Goal: Task Accomplishment & Management: Complete application form

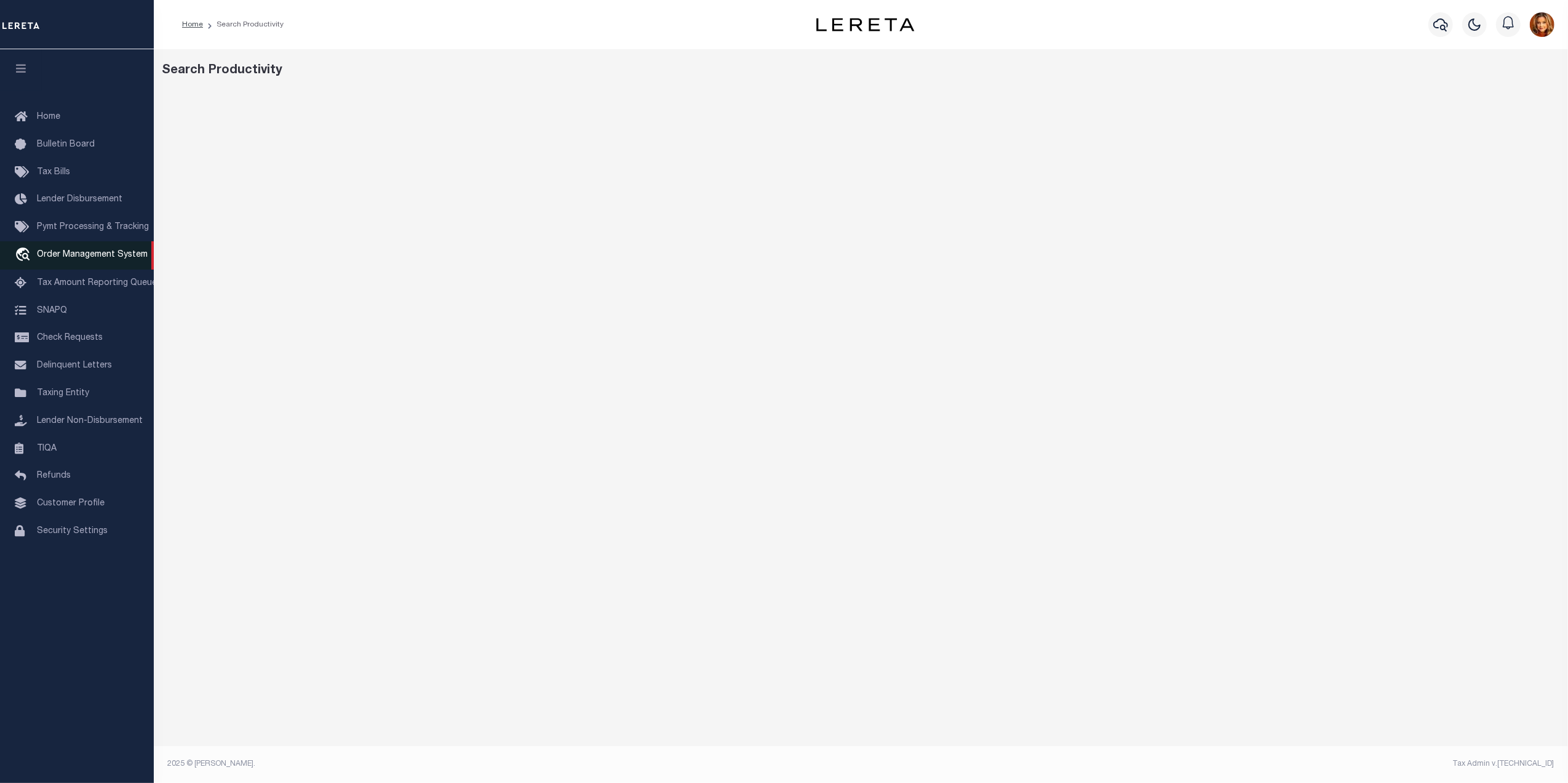
click at [60, 259] on span "Order Management System" at bounding box center [92, 255] width 111 height 9
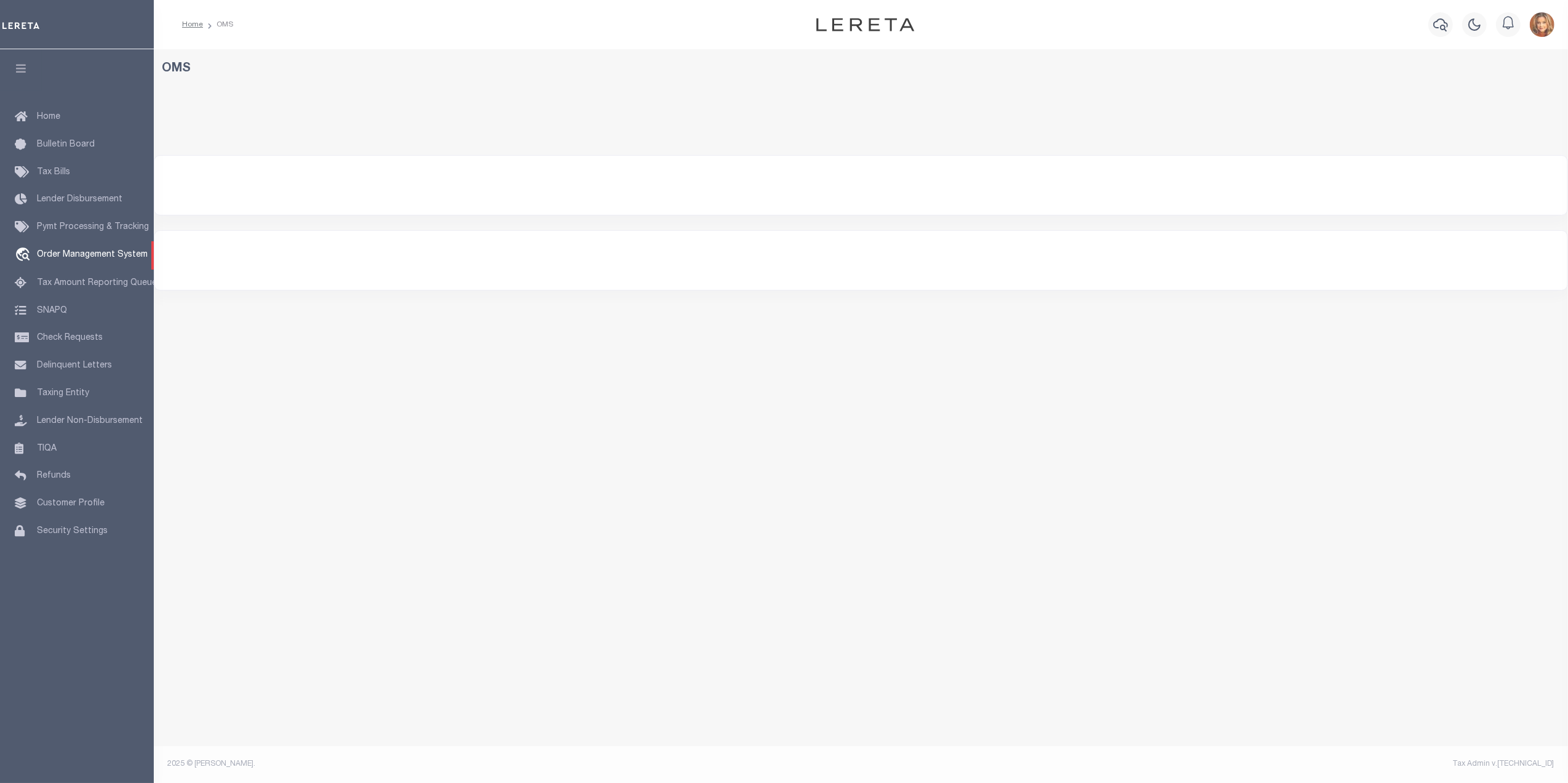
select select "200"
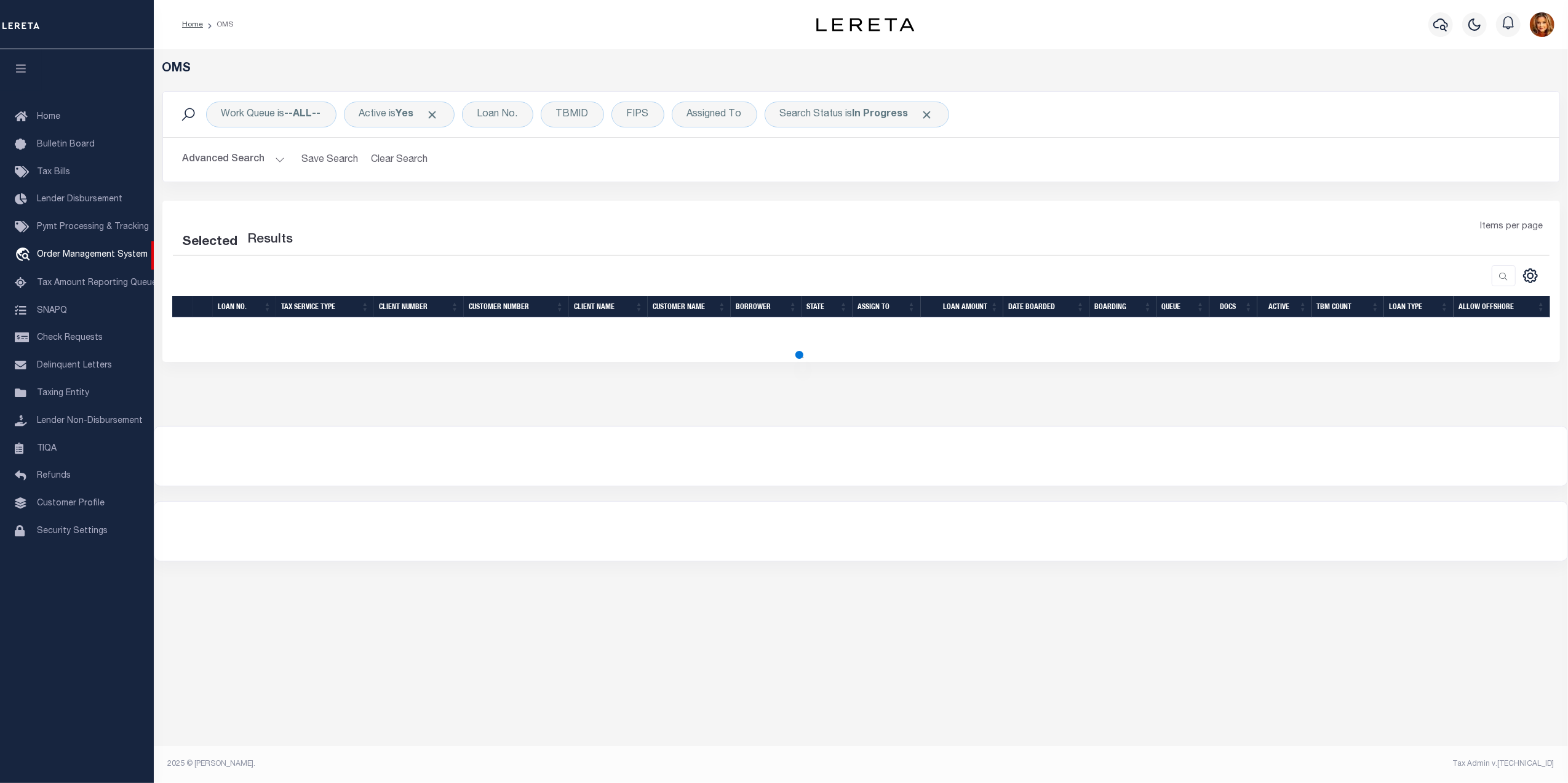
select select "200"
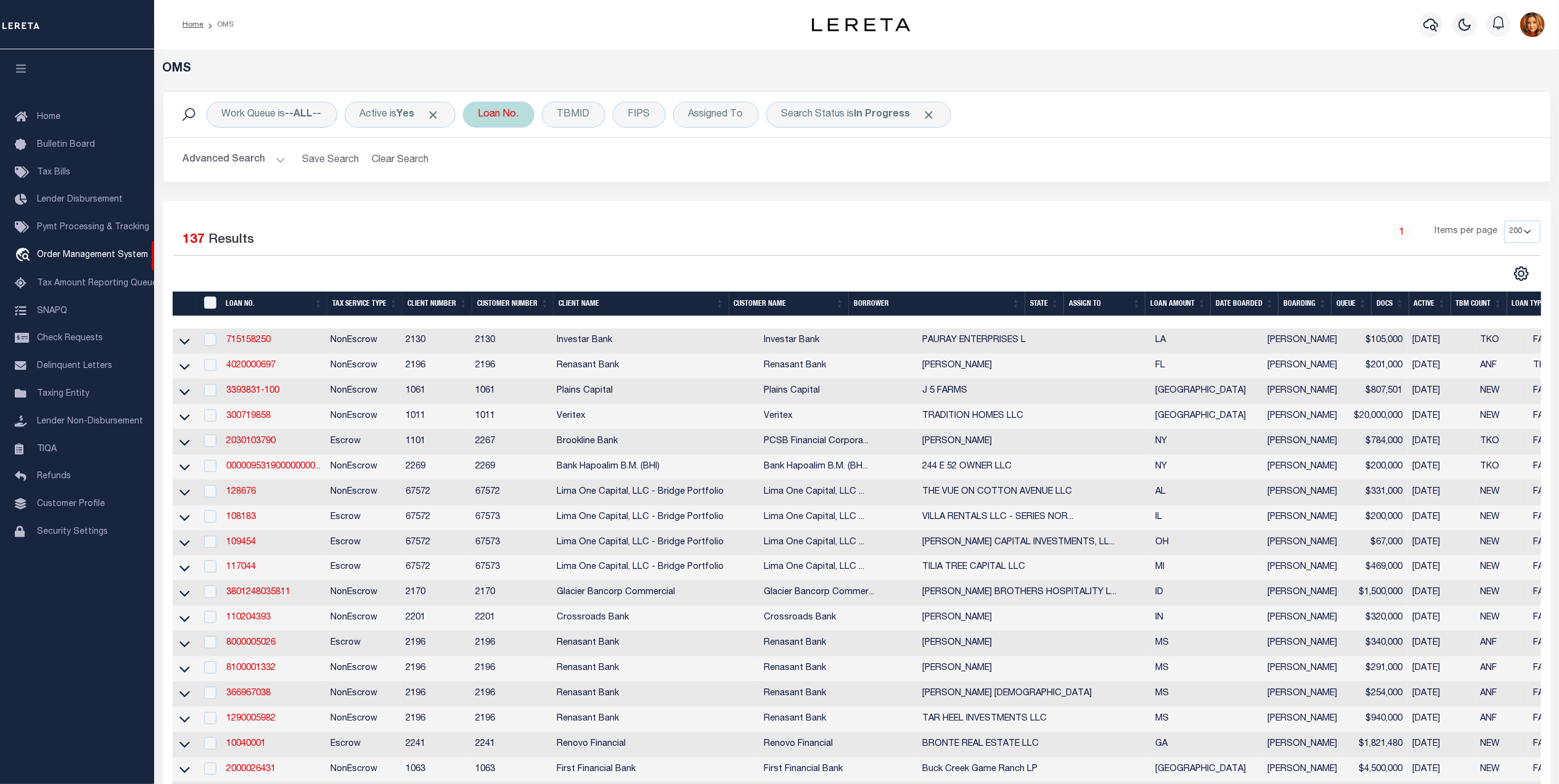
click at [503, 116] on div "Loan No." at bounding box center [498, 114] width 71 height 26
type input "5000026581"
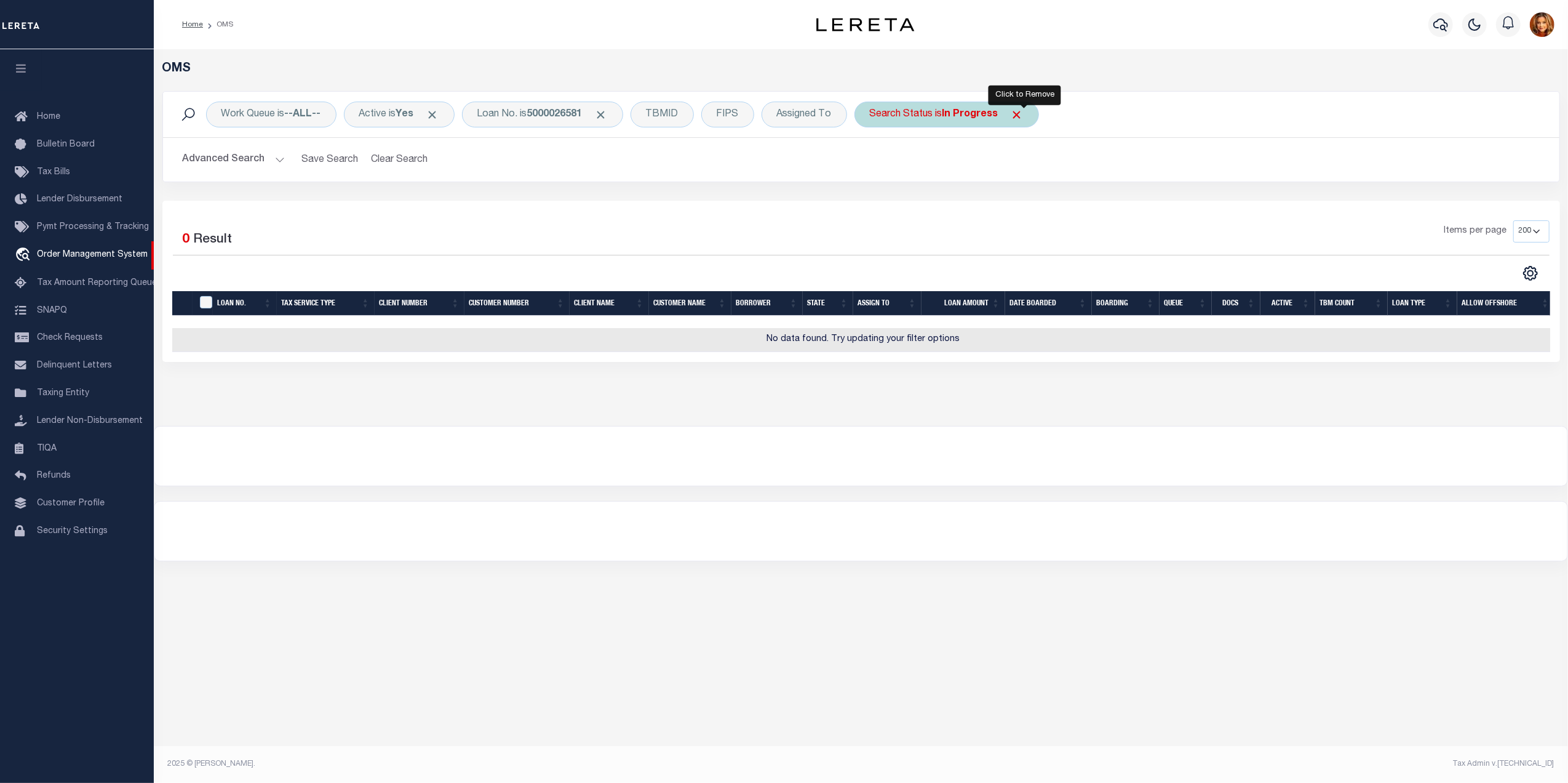
click at [1024, 114] on span "Click to Remove" at bounding box center [1017, 114] width 13 height 13
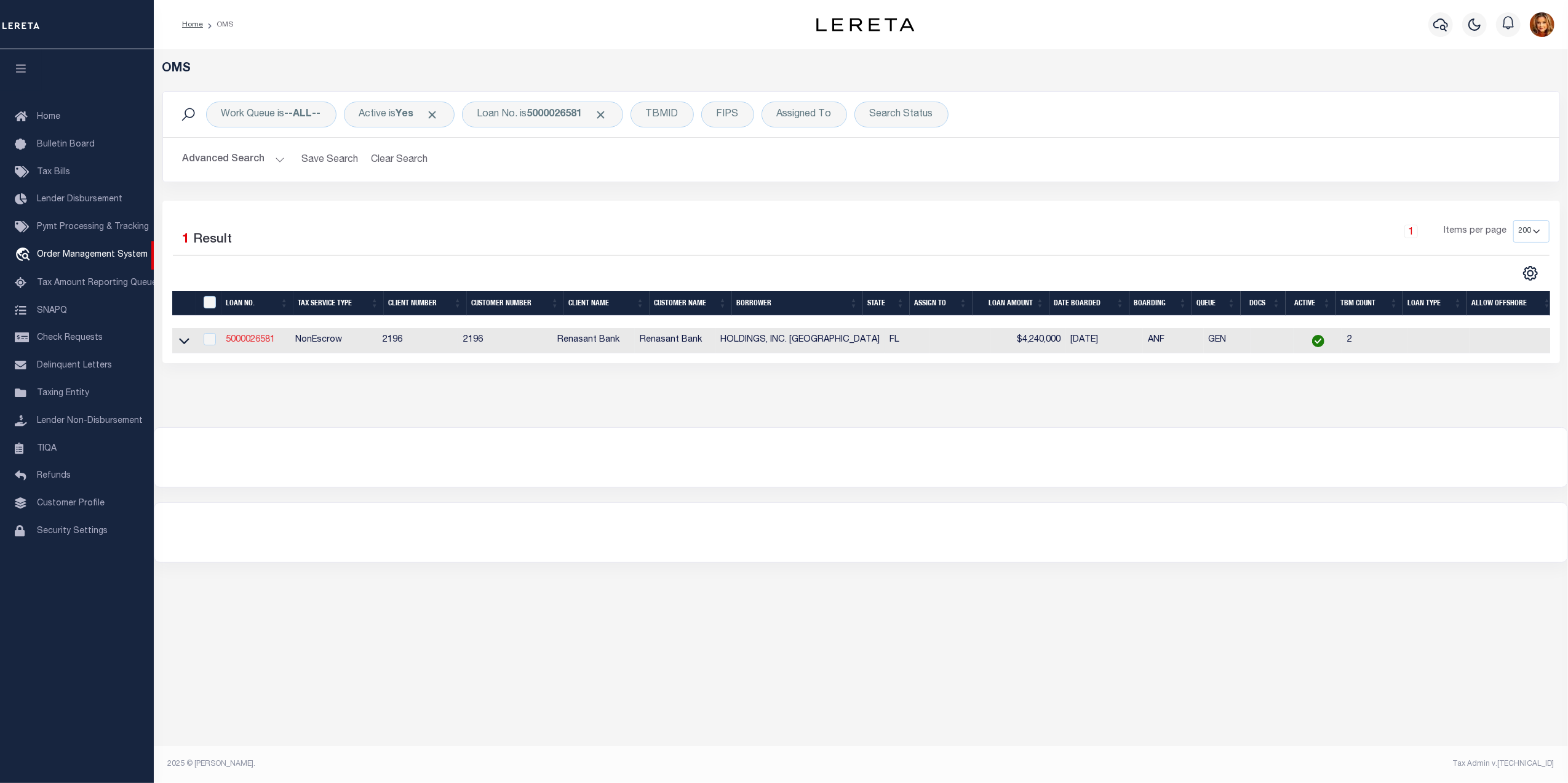
click at [235, 343] on link "5000026581" at bounding box center [249, 340] width 49 height 9
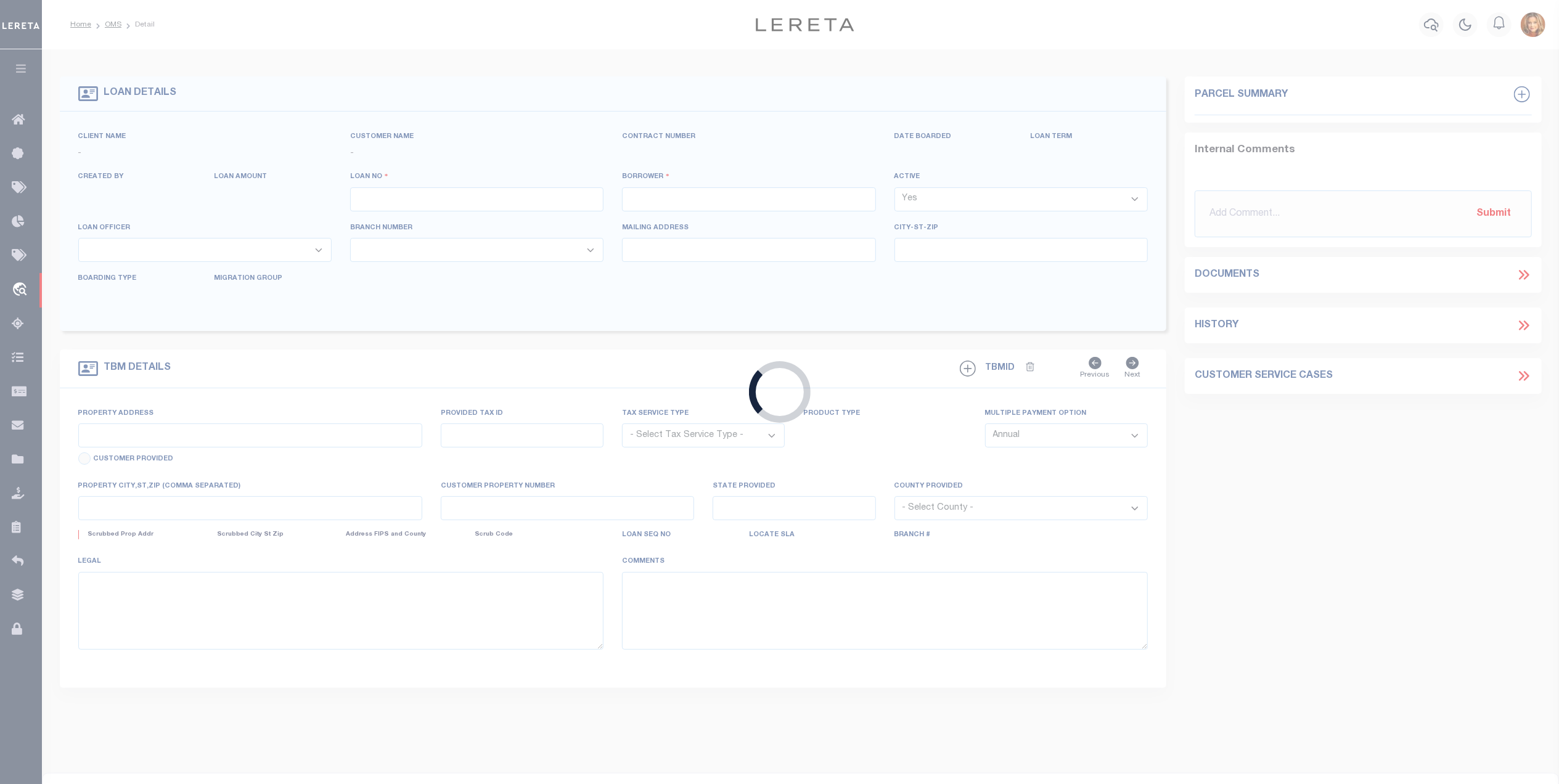
type input "5000026581"
type input "HOLDINGS, INC. [GEOGRAPHIC_DATA]"
select select
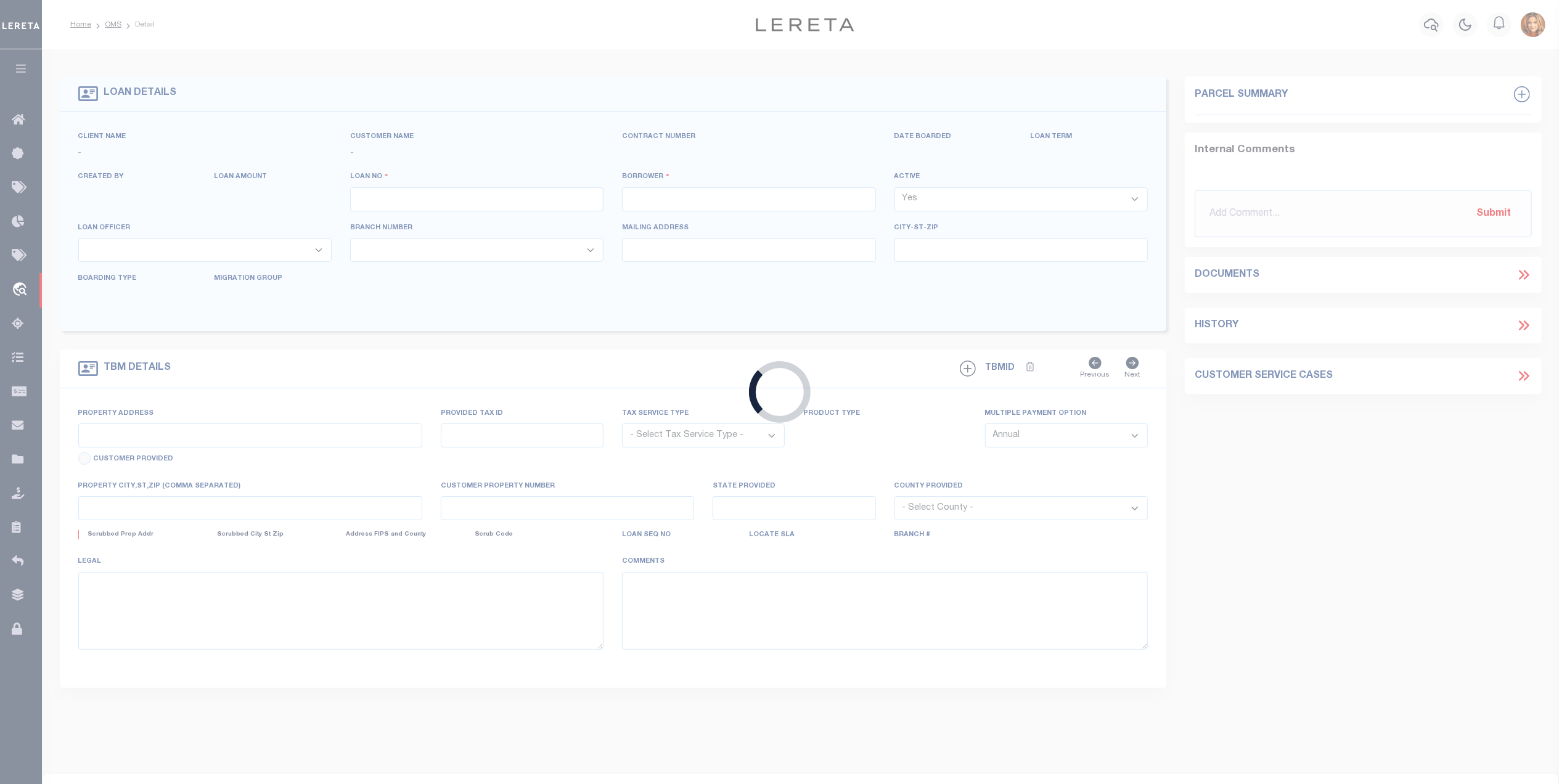
select select
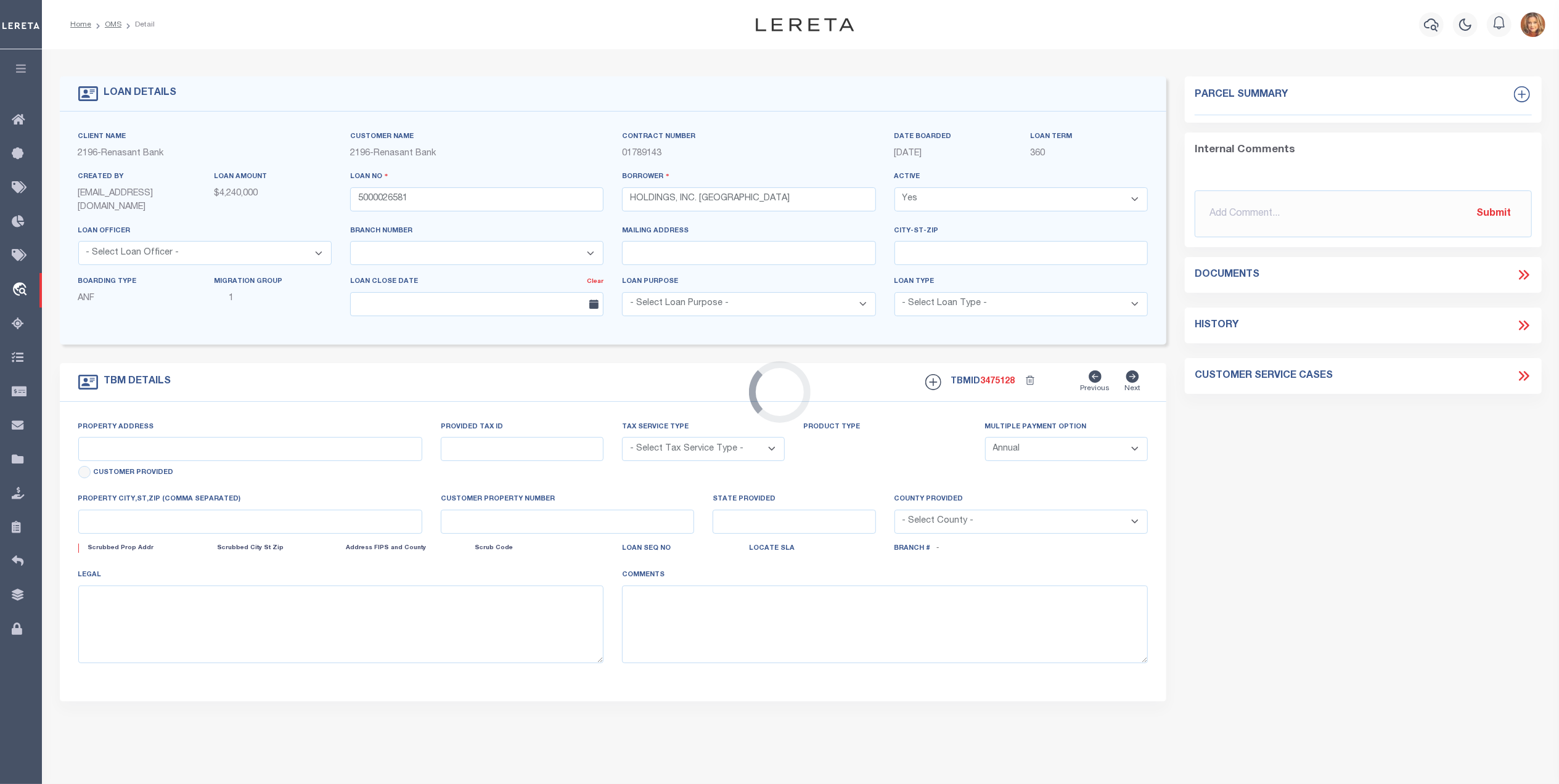
type input "[STREET_ADDRESS]"
radio input "true"
select select "NonEscrow"
select select
type input "TALLAHASSEE FL 32309"
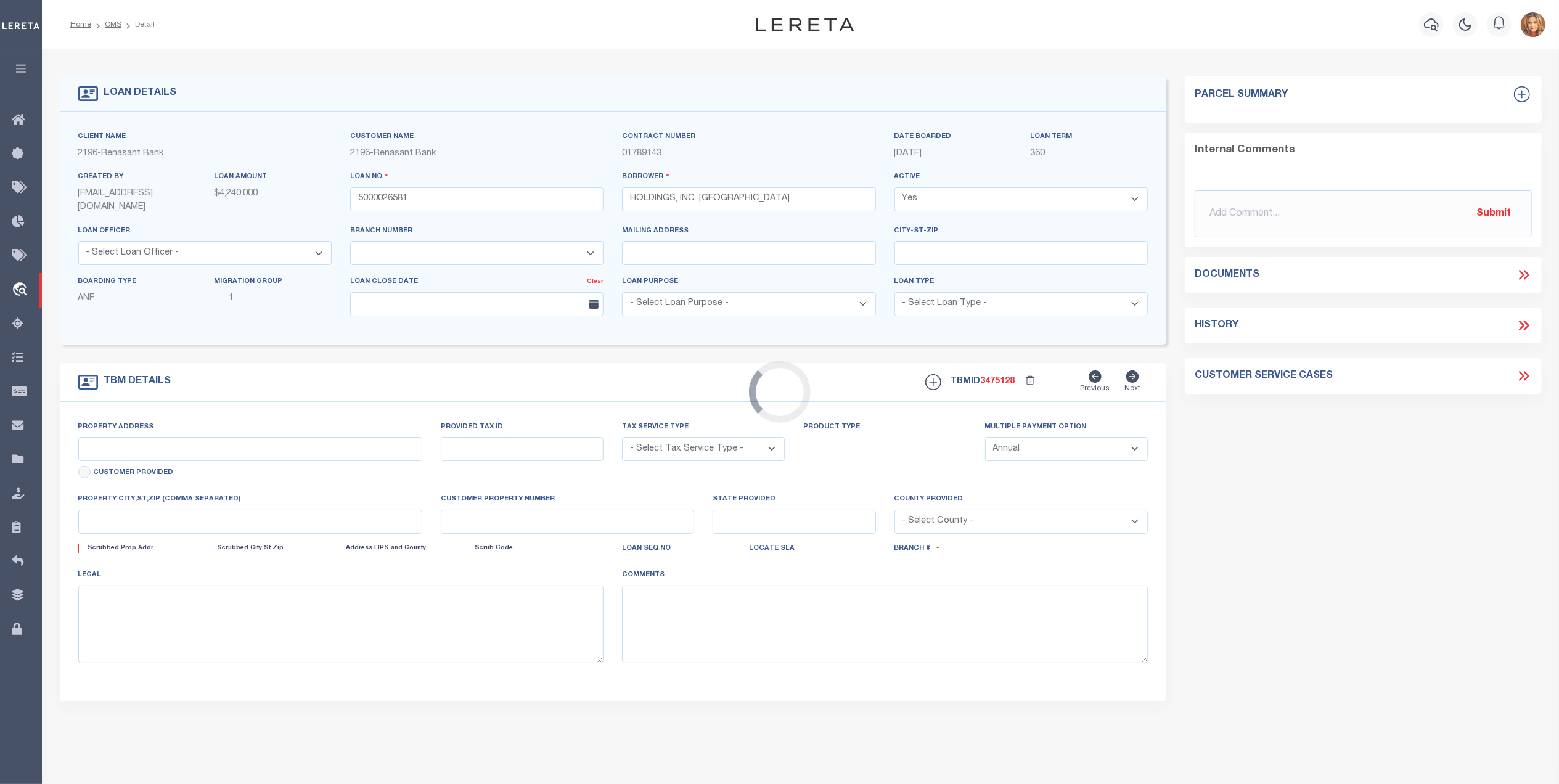
type input "5000026581"
type input "FL"
type textarea "LEGAL DESCRIPTION ON FILE. DOCUMENT ID: 0142205696"
select select "4983"
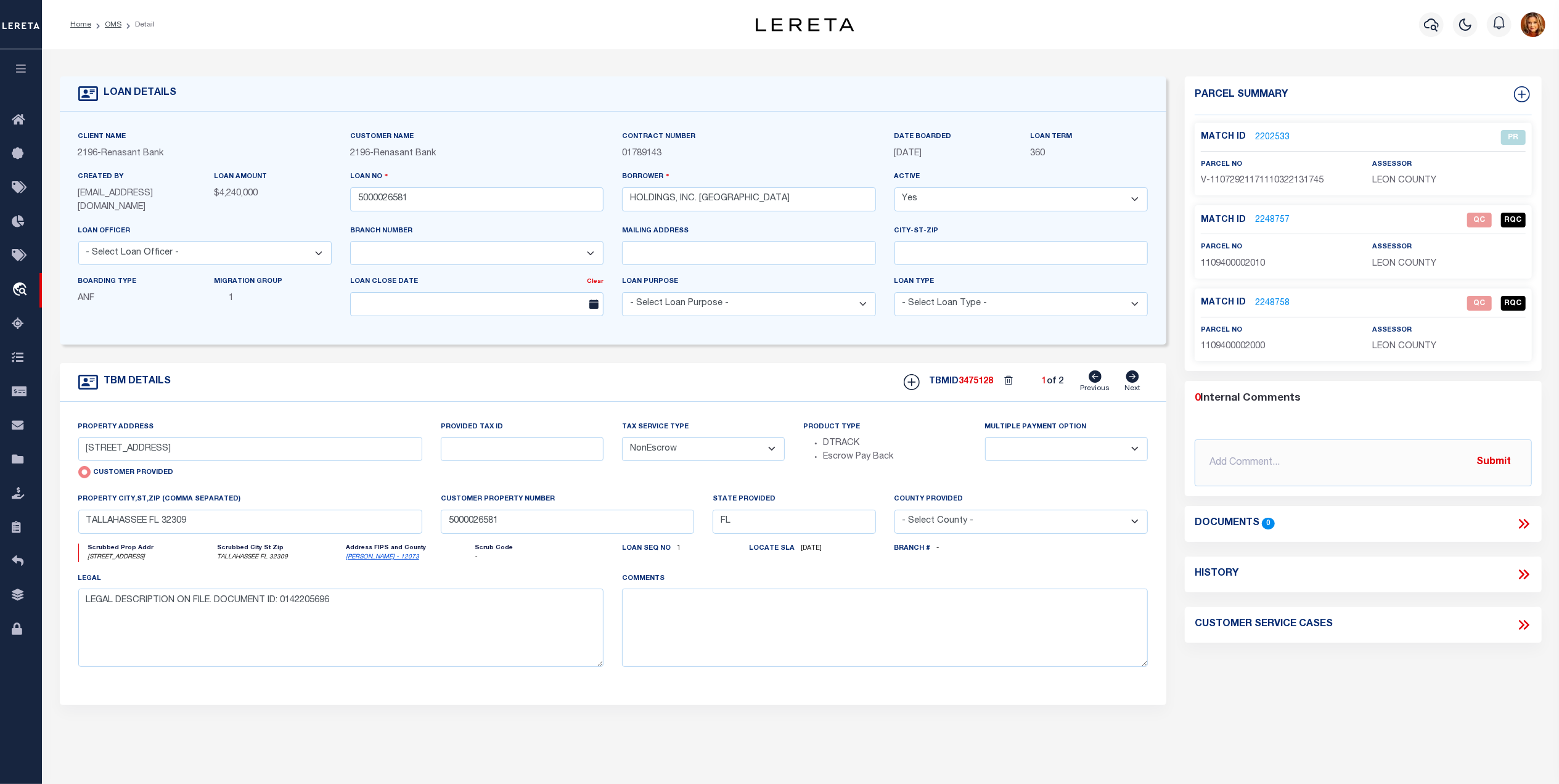
click at [1261, 137] on link "2202533" at bounding box center [1272, 137] width 34 height 13
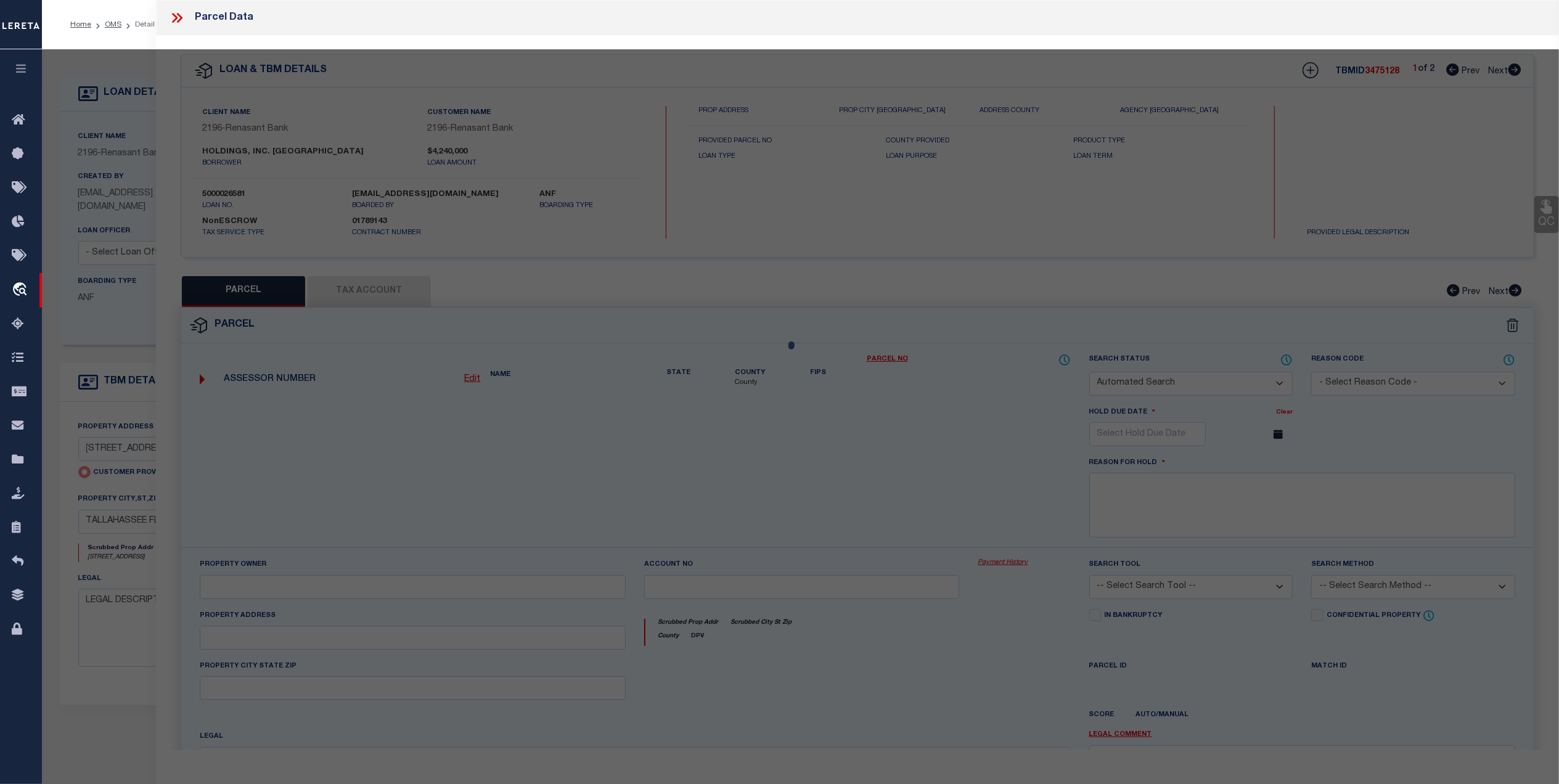
checkbox input "false"
select select "PR"
select select "PPR"
type input "[STREET_ADDRESS]"
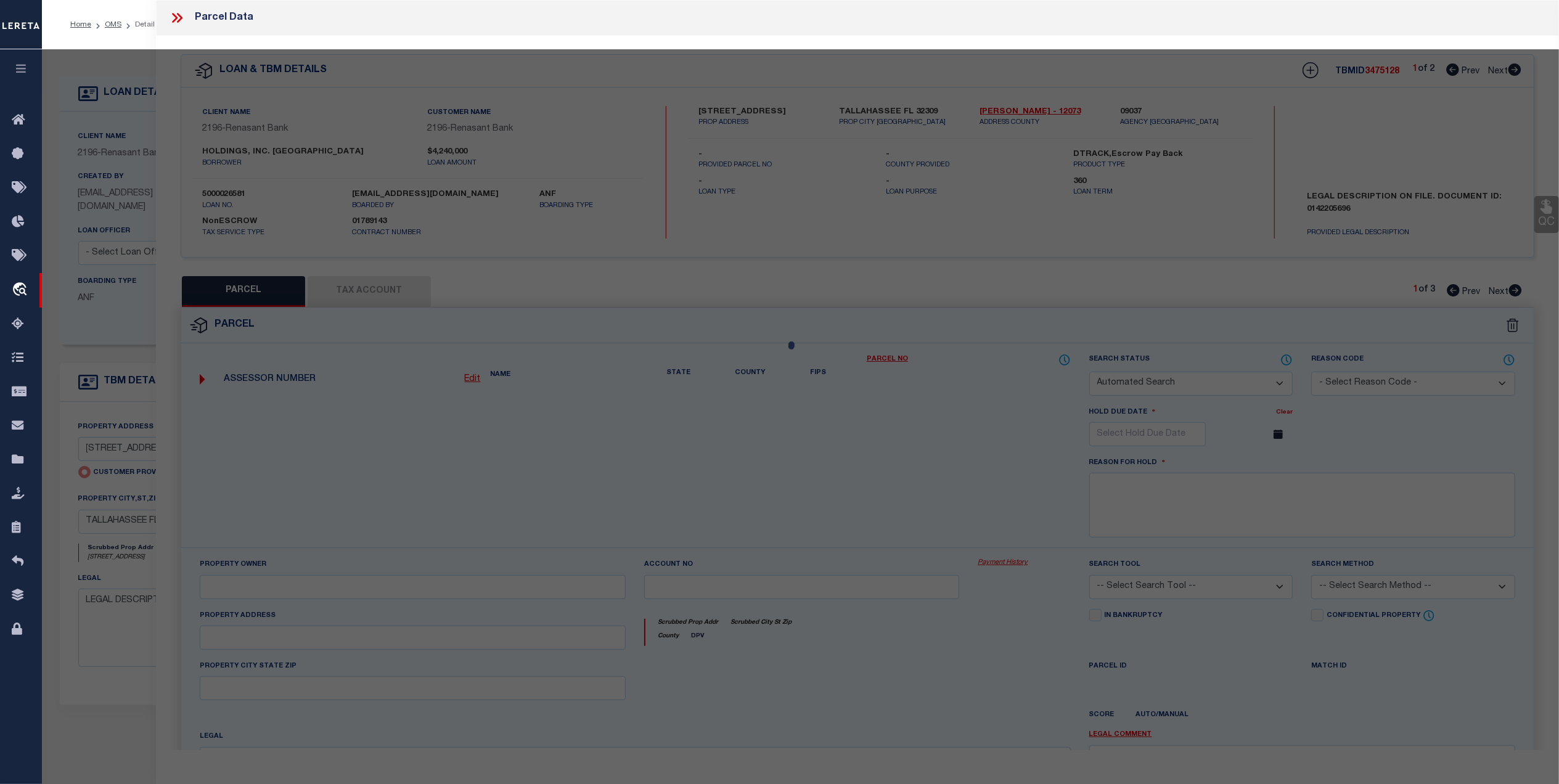
type input "TALLAHASSEE FL 32309"
type textarea "Parcel is inactive for the year [DATE]"
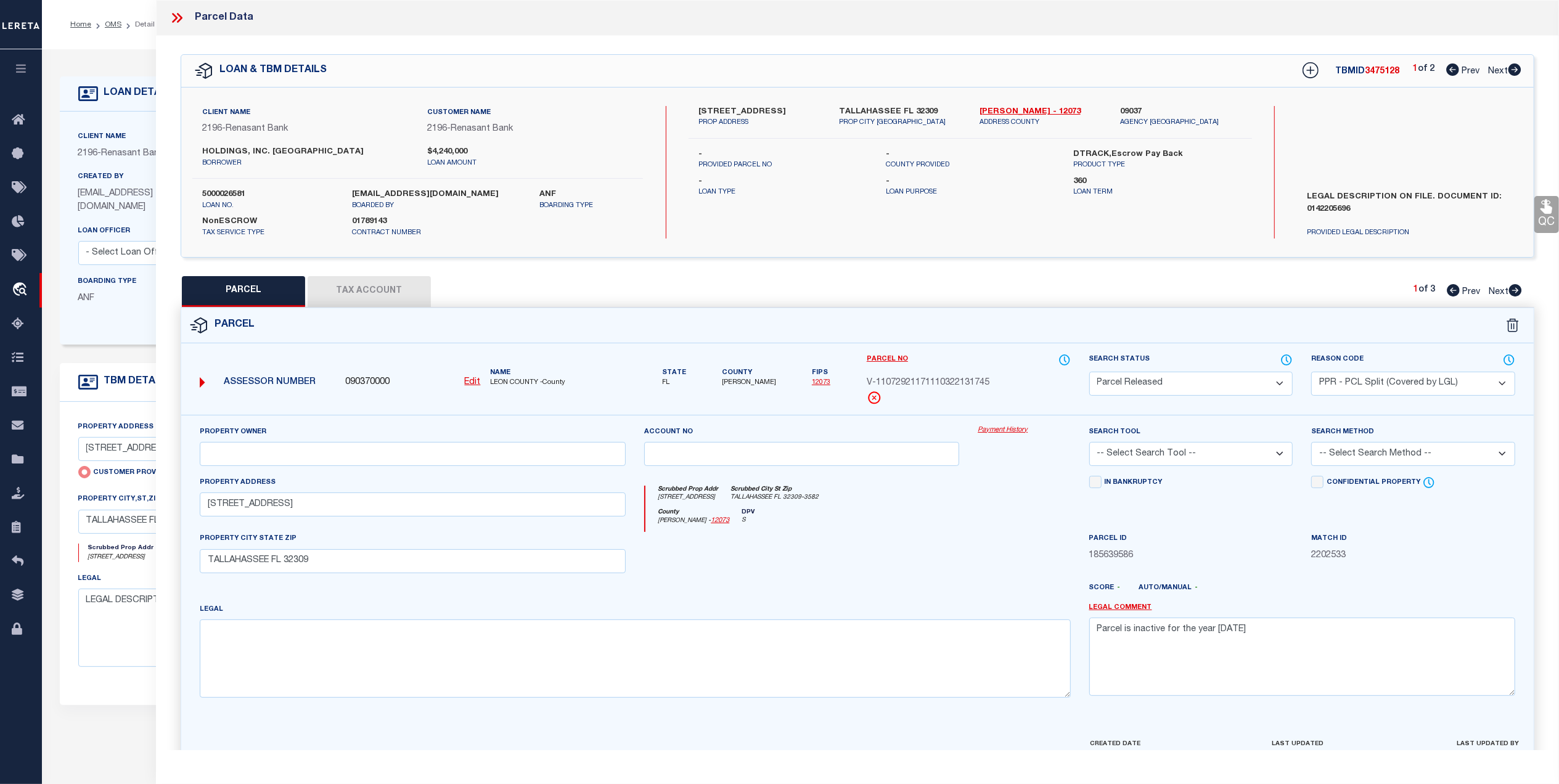
click at [1495, 288] on span "Next" at bounding box center [1498, 292] width 20 height 9
select select "AS"
select select
checkbox input "false"
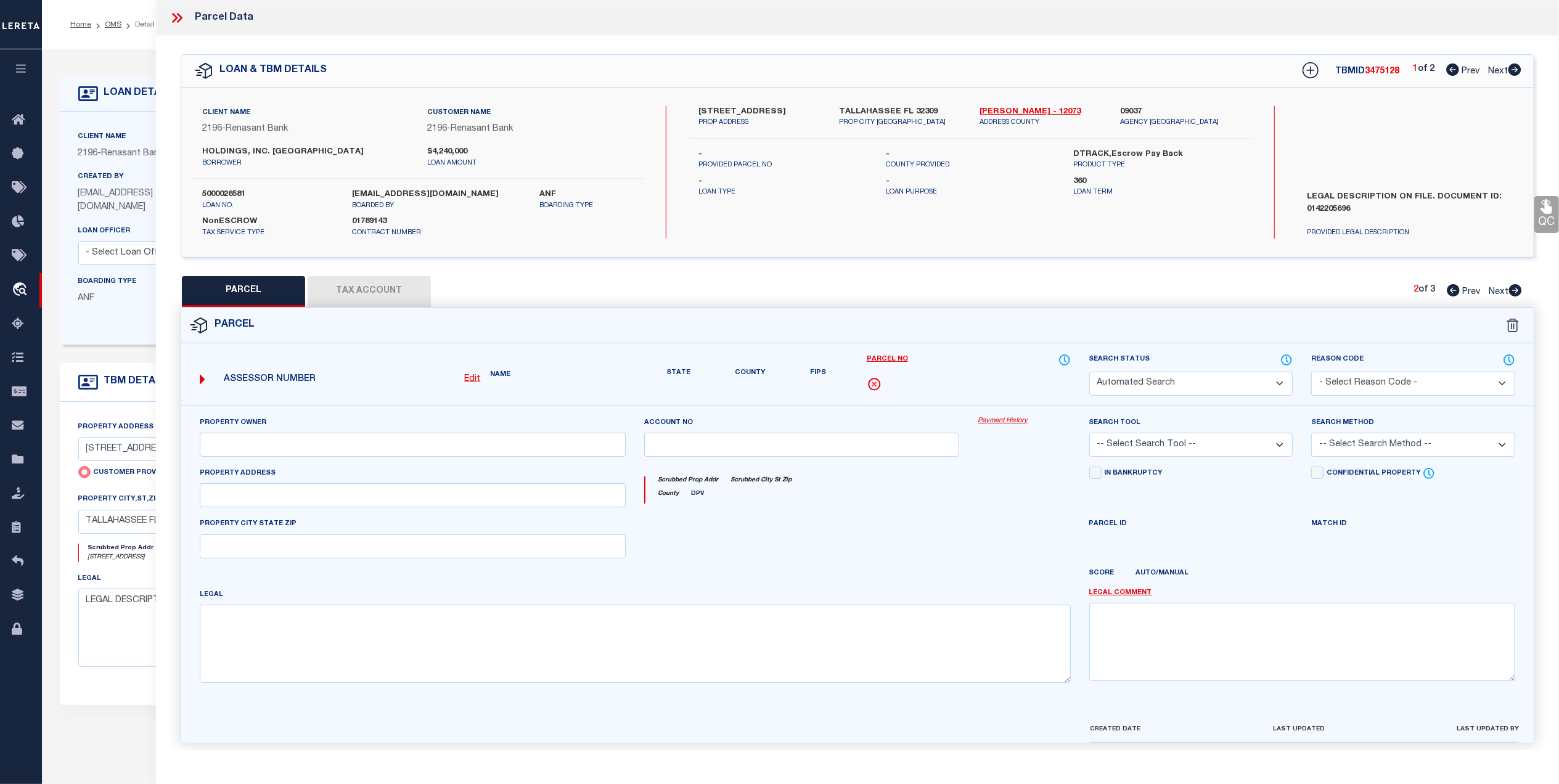
select select "QC"
select select "PPR"
type input "FALKY HOLDINGS INC"
select select "AGW"
select select "ADD"
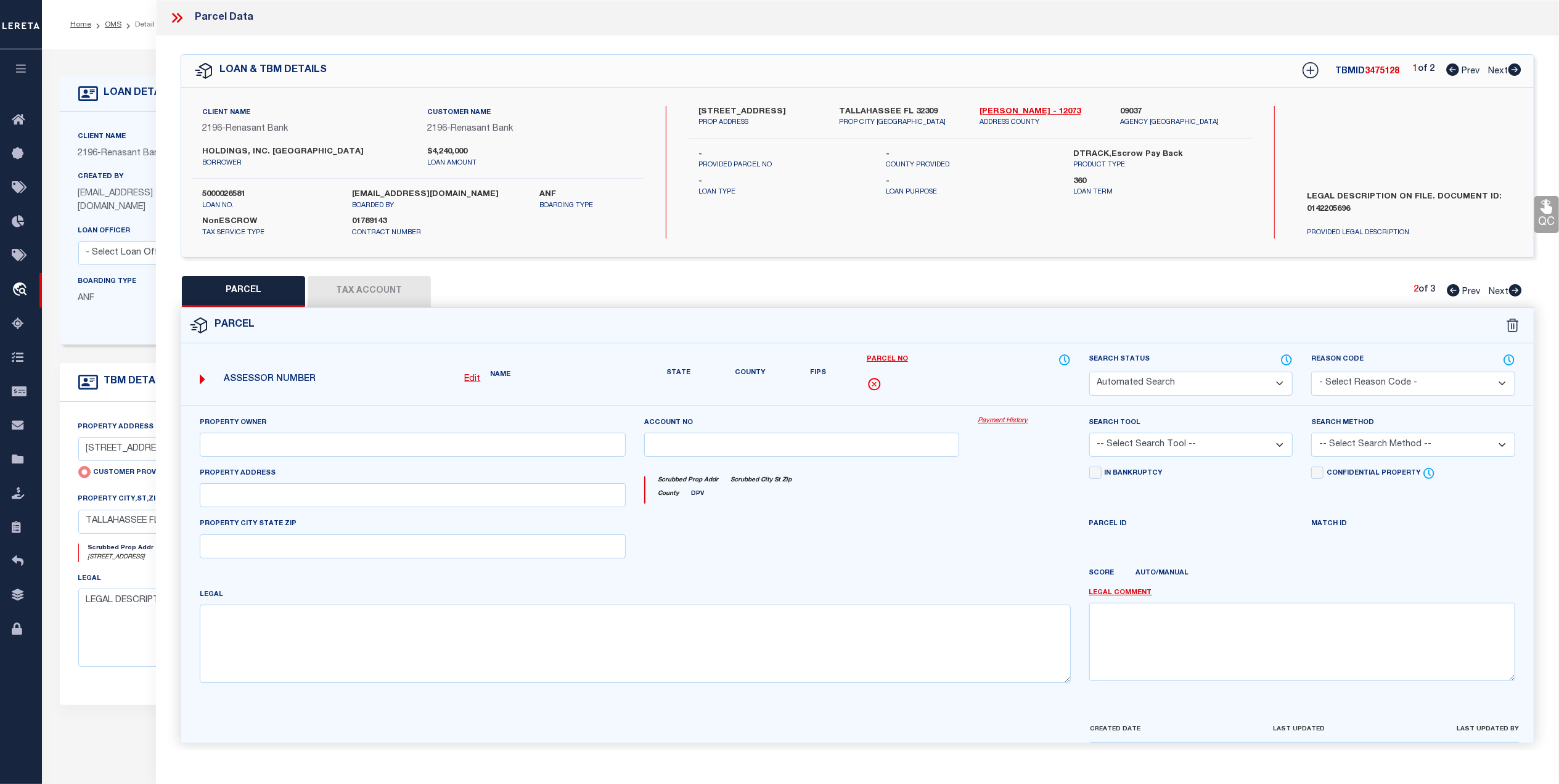
type input "[STREET_ADDRESS]"
type input "TALLAHASSEE FL 32309"
type textarea "SECTION 9 T1N R1E 2324 [GEOGRAPHIC_DATA] OR 5845/800 UNIT 201"
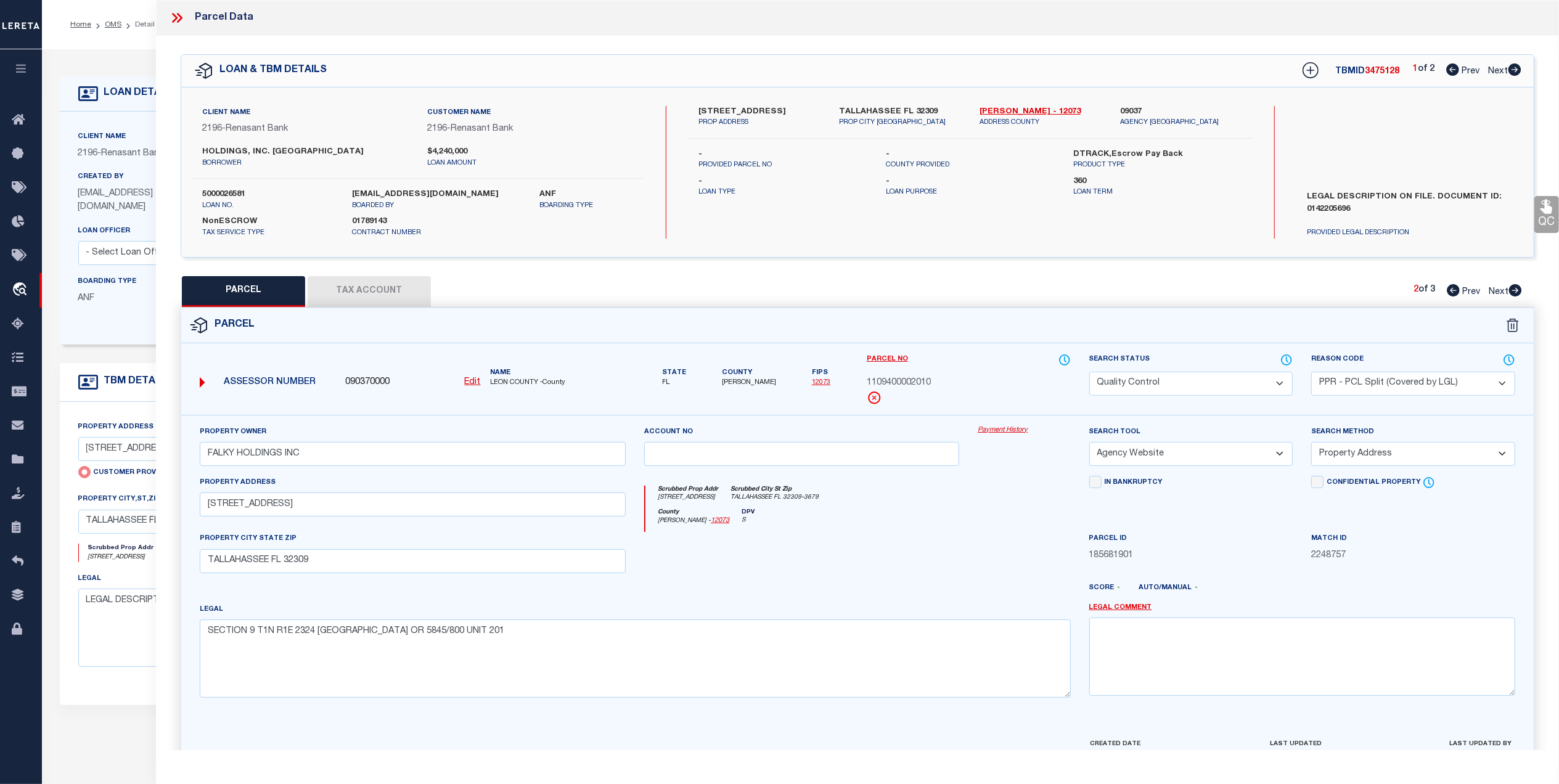
click at [1495, 288] on span "Next" at bounding box center [1498, 292] width 20 height 9
select select "AS"
select select
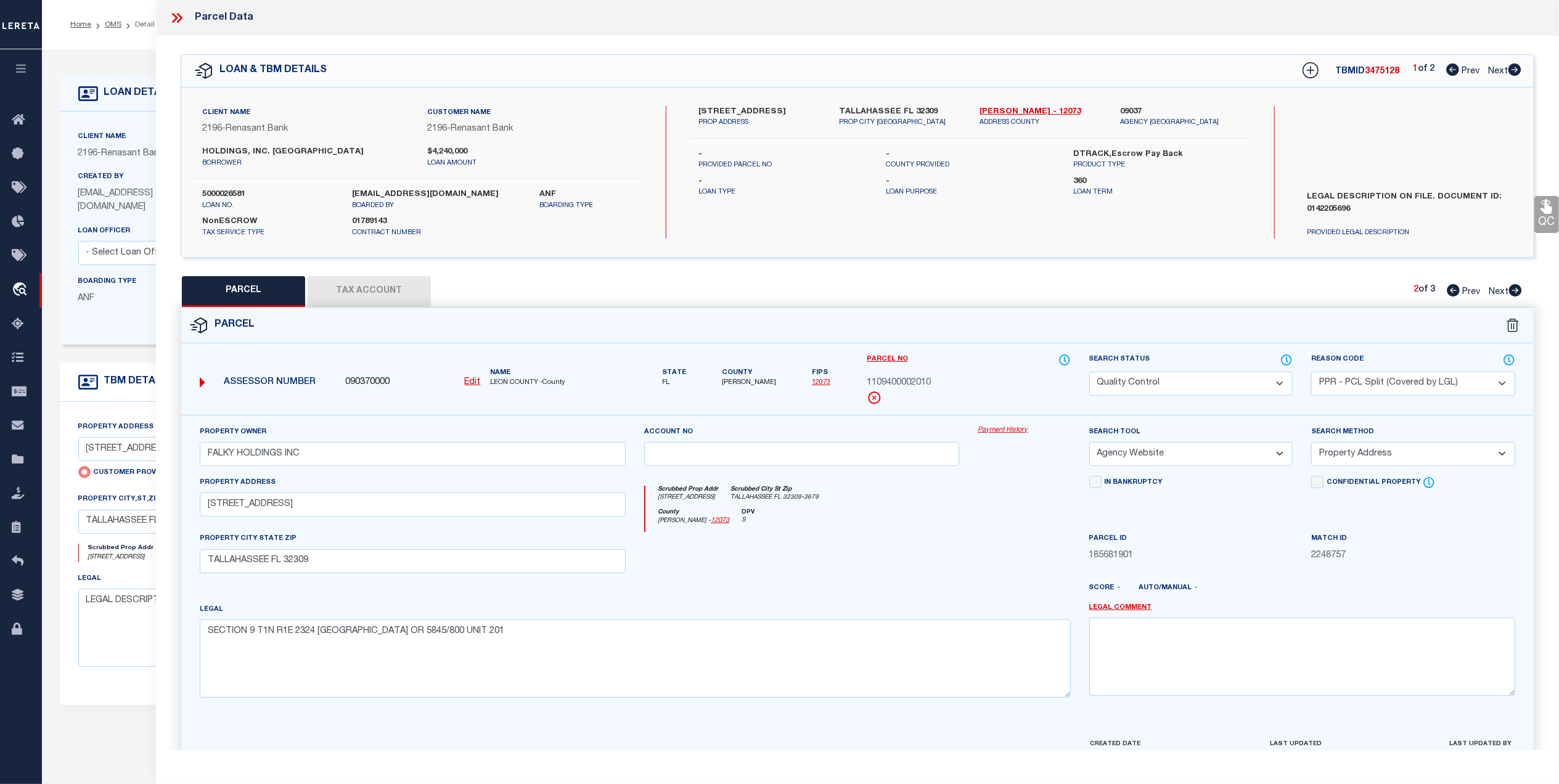
checkbox input "false"
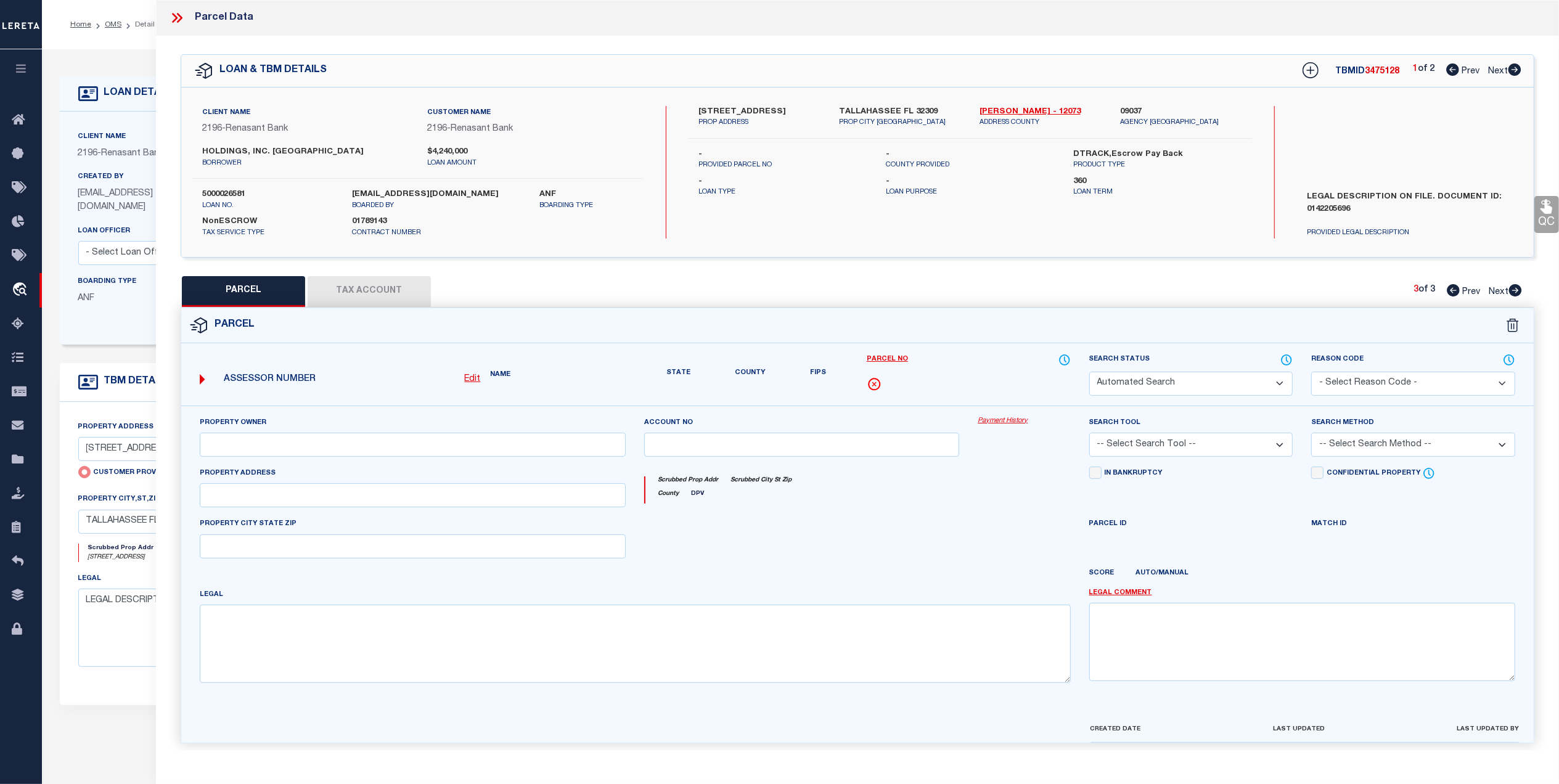
select select "QC"
select select "PPR"
type input "FALKY HOLDINGS INC"
select select "AGW"
select select "ADD"
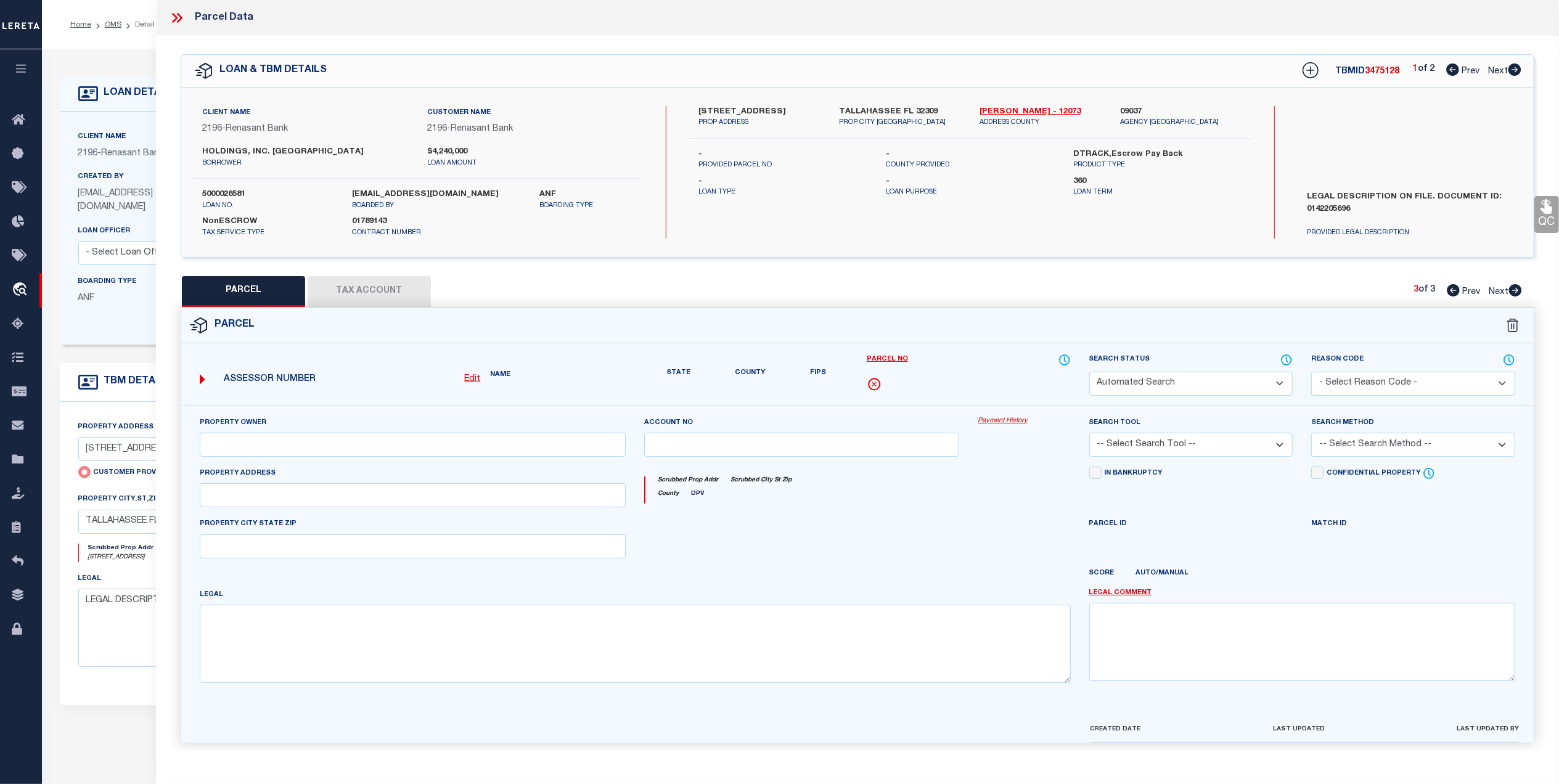
type input "[STREET_ADDRESS]"
type input "TALLAHASSEE FL 32309"
type textarea "SECTION 9 T1N R1E 2324 [GEOGRAPHIC_DATA] OR 5845/800 UNIT 200"
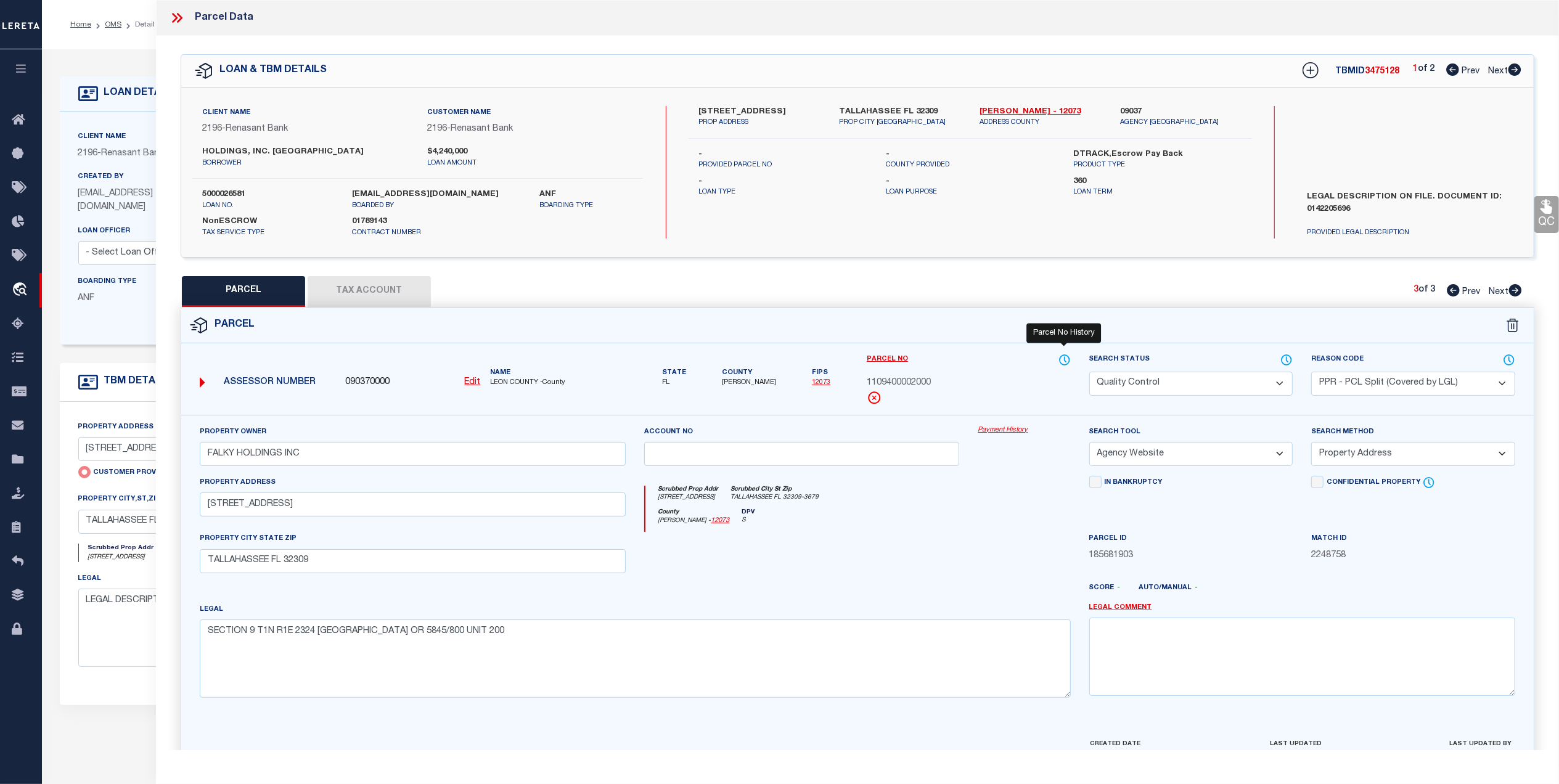
click at [1062, 362] on icon at bounding box center [1064, 360] width 12 height 14
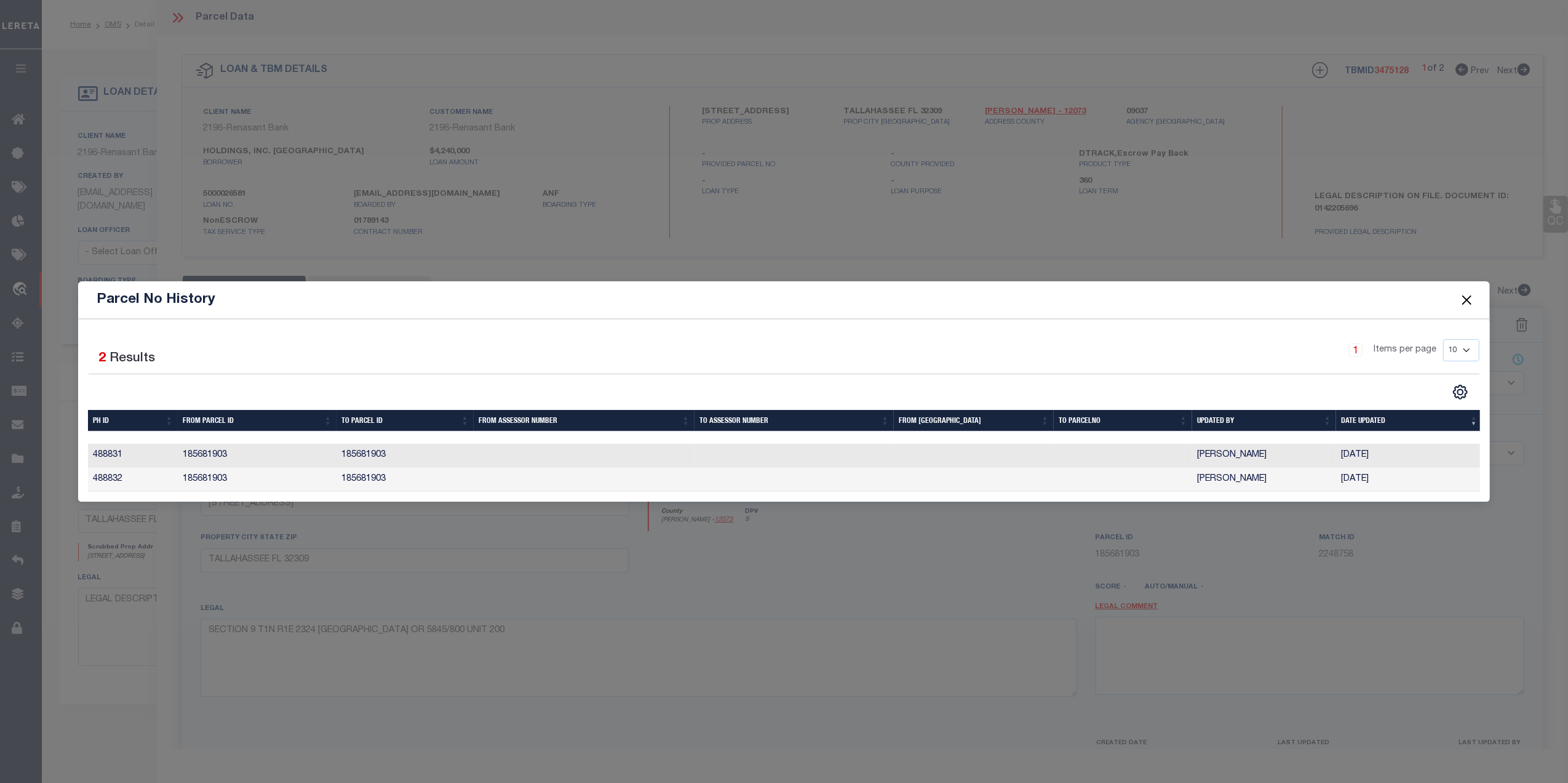
click at [1459, 294] on button "Close" at bounding box center [1467, 299] width 16 height 16
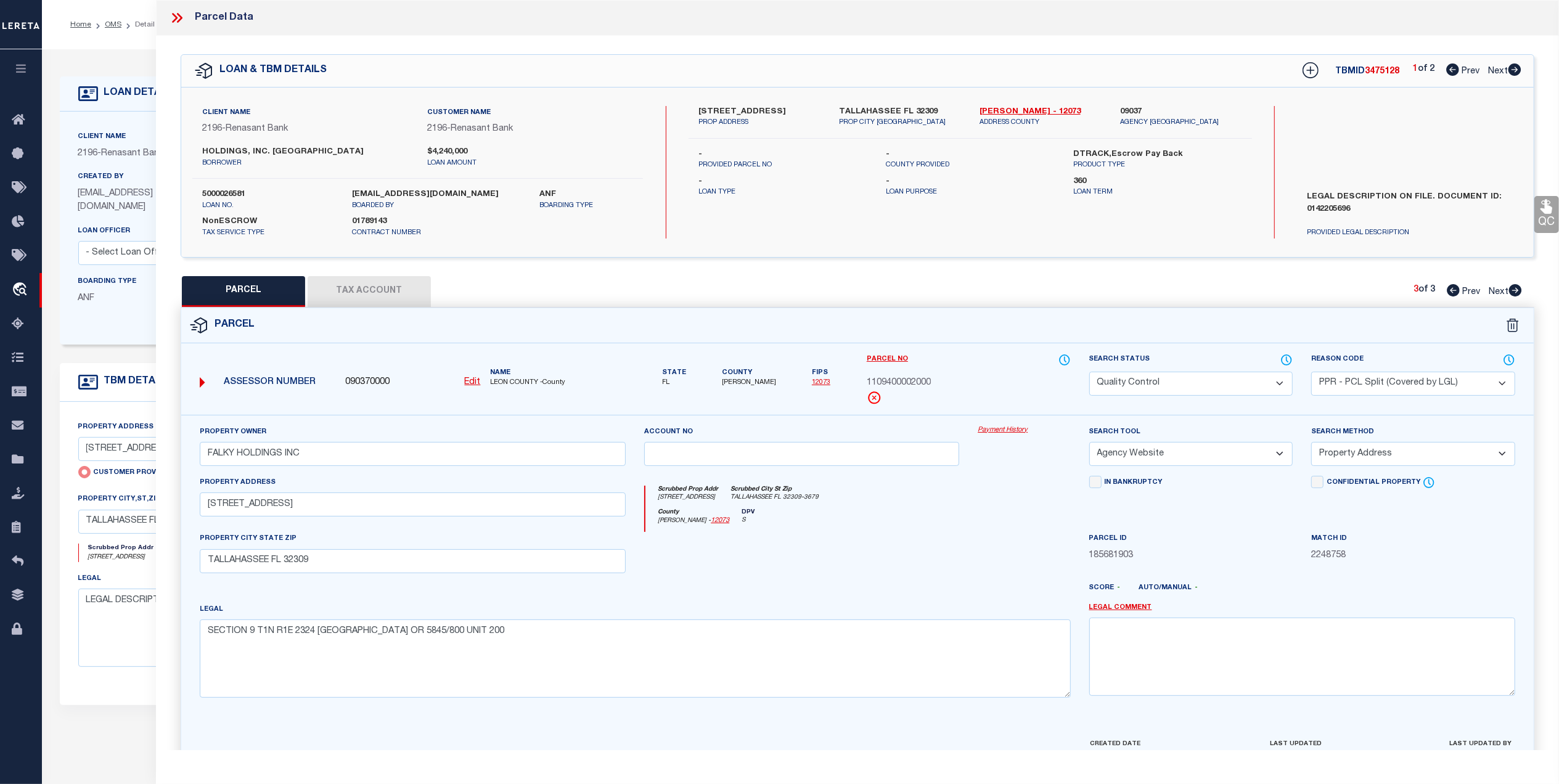
click at [1493, 70] on span "Next" at bounding box center [1498, 71] width 20 height 9
select select "AS"
select select
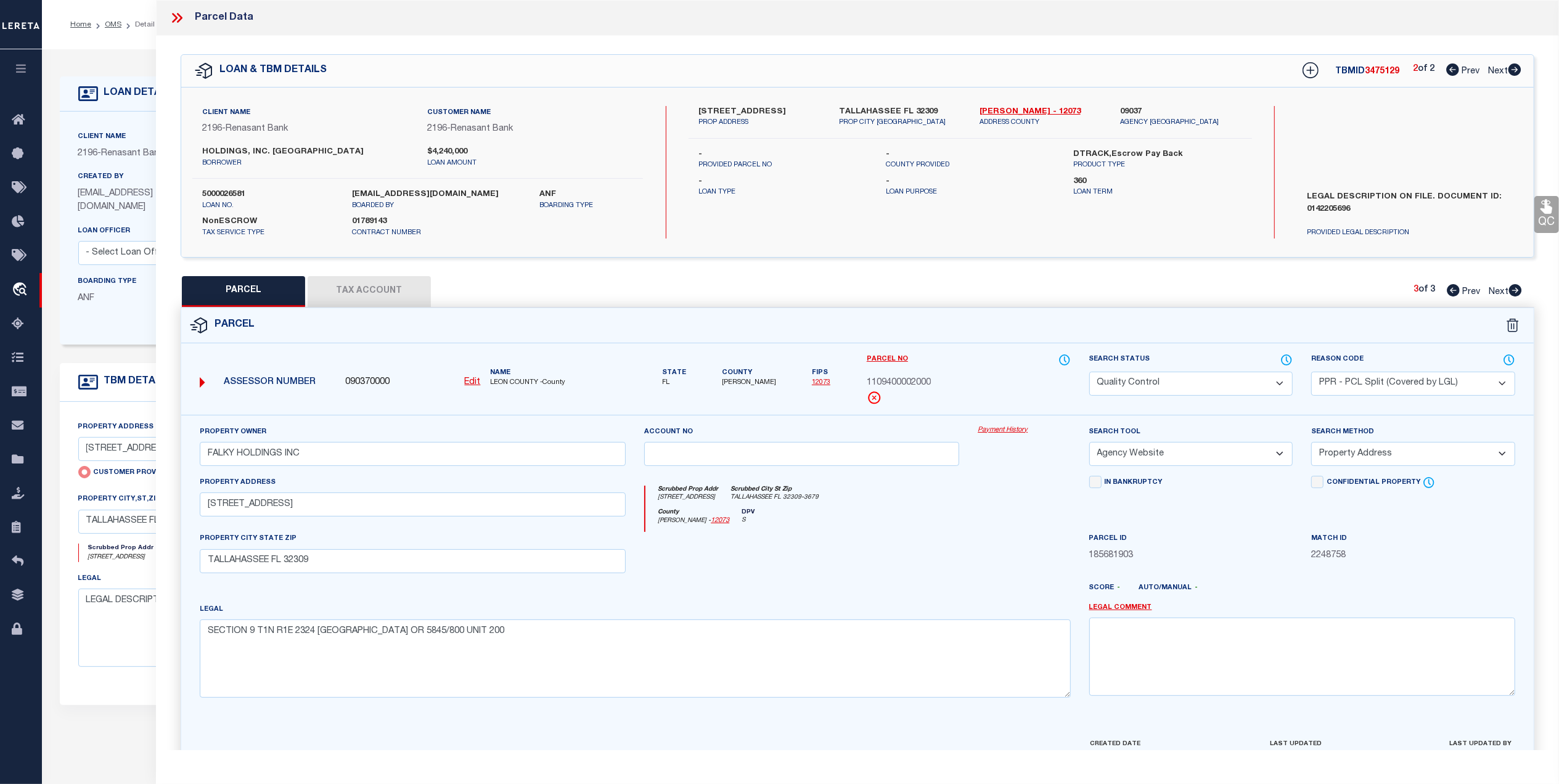
checkbox input "false"
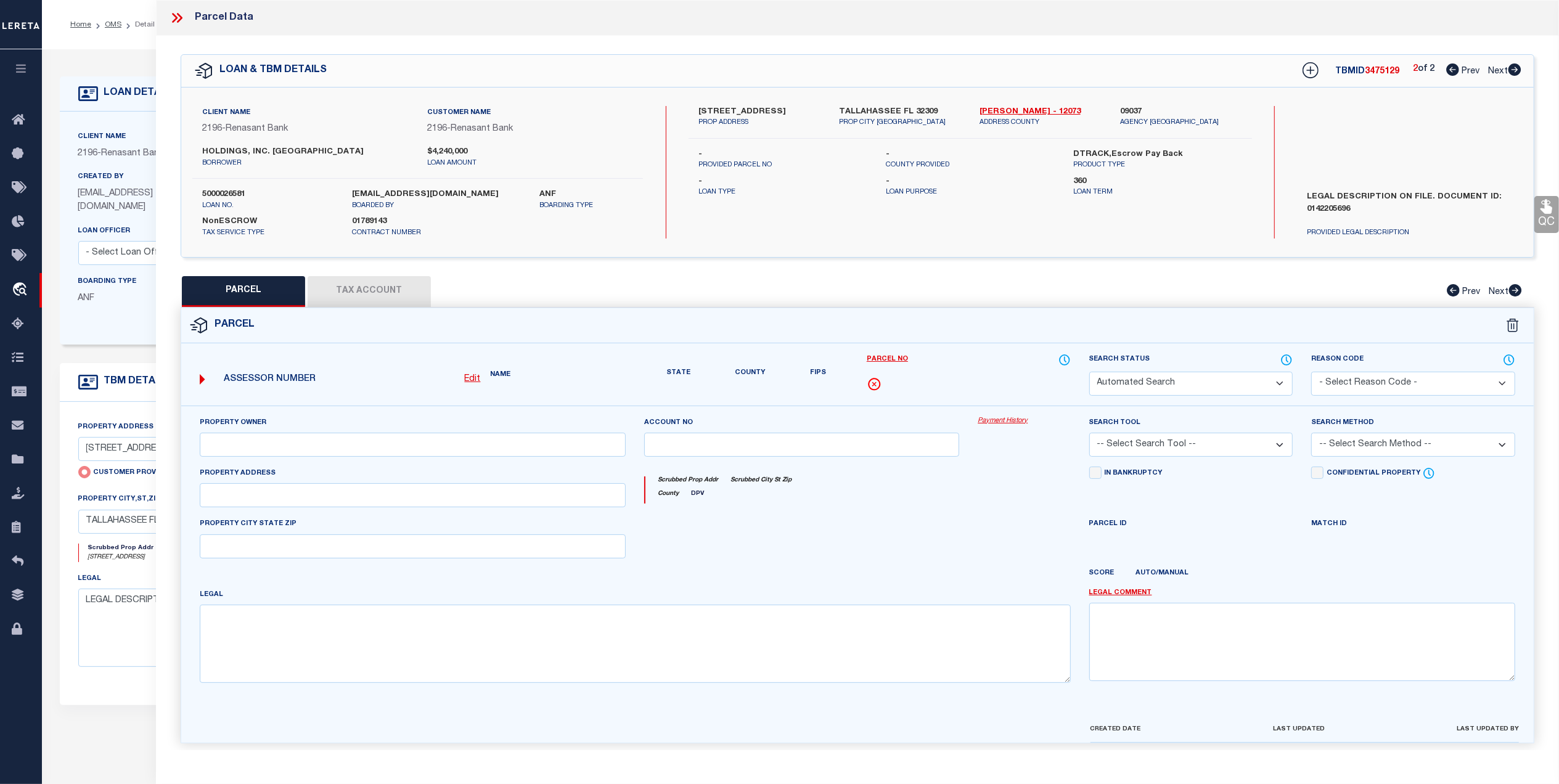
select select "PR"
select select "PPR"
type input "[STREET_ADDRESS]"
type input "TALLAHASSEE FL 32309"
type textarea "Parcel is inactive for the year [DATE]"
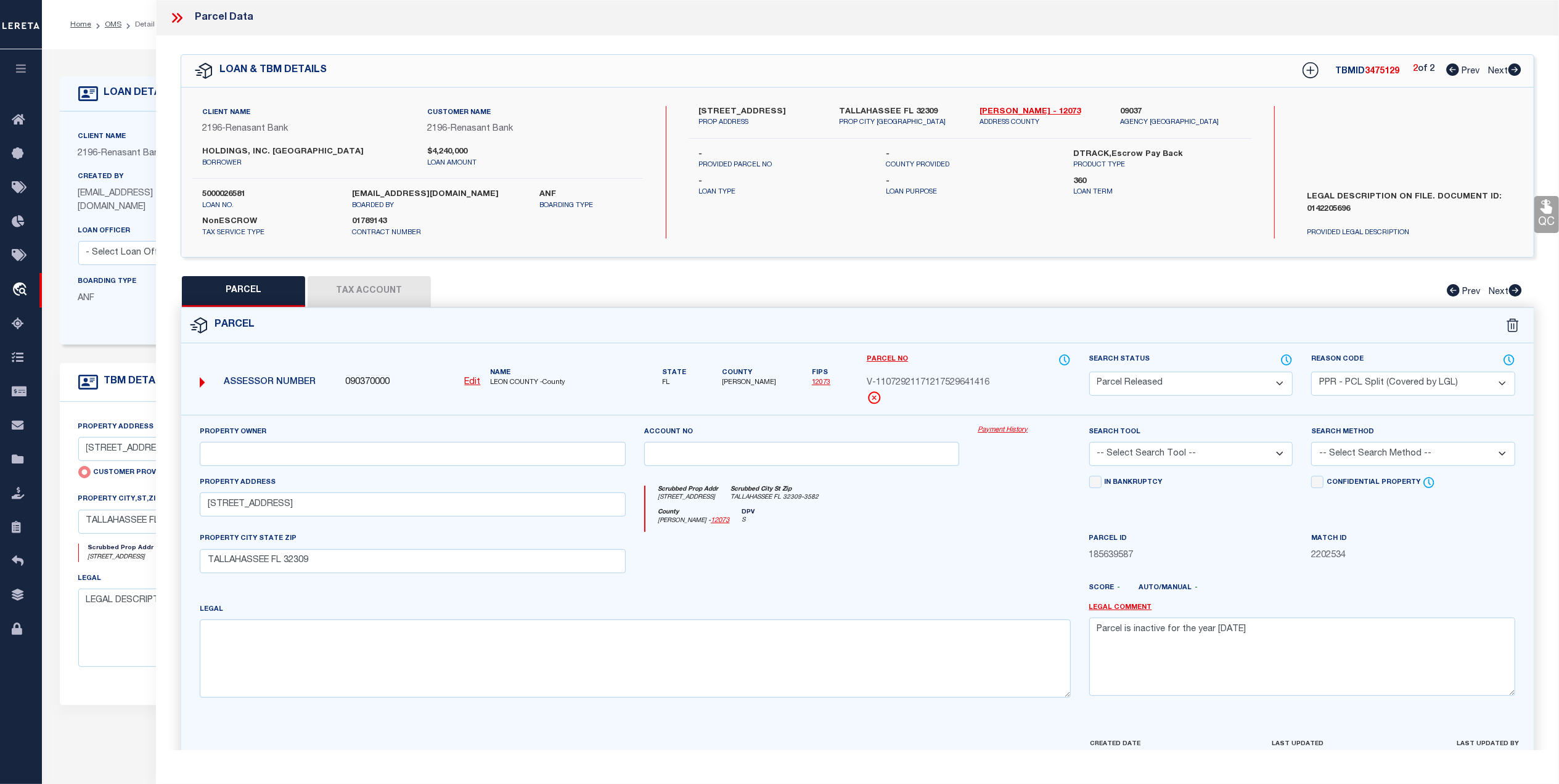
click at [178, 19] on icon at bounding box center [177, 17] width 16 height 16
